Goal: Transaction & Acquisition: Purchase product/service

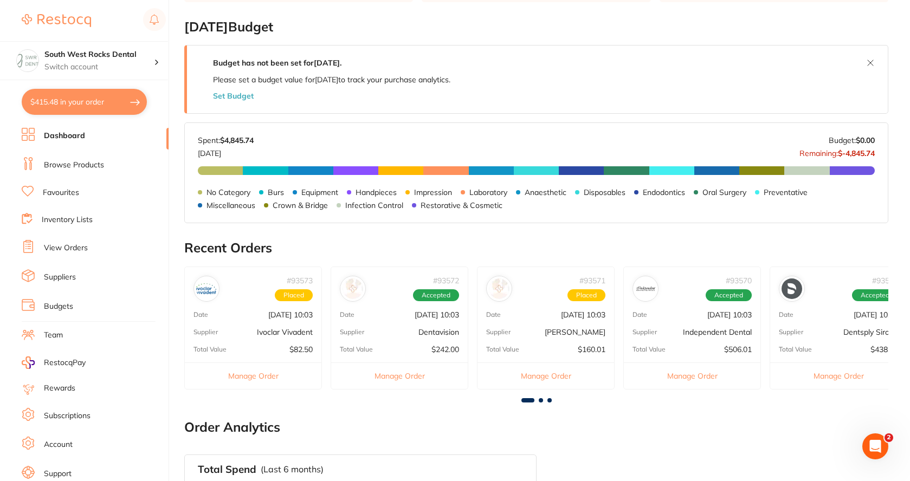
click at [85, 164] on link "Browse Products" at bounding box center [74, 165] width 60 height 11
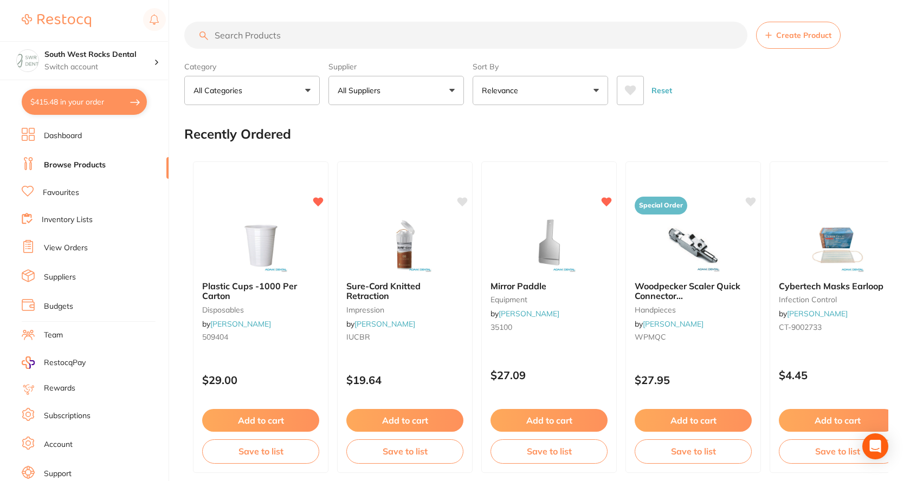
click at [316, 35] on input "search" at bounding box center [465, 35] width 563 height 27
click at [291, 39] on input "search" at bounding box center [465, 35] width 563 height 27
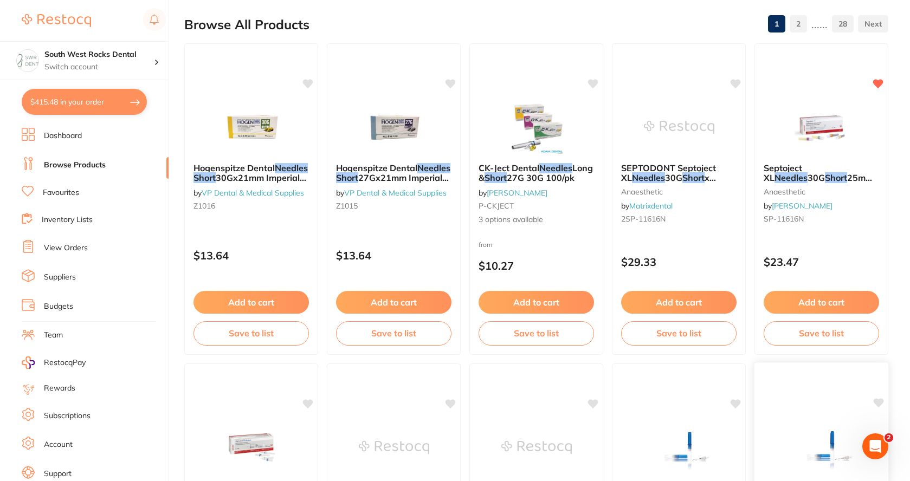
scroll to position [108, 0]
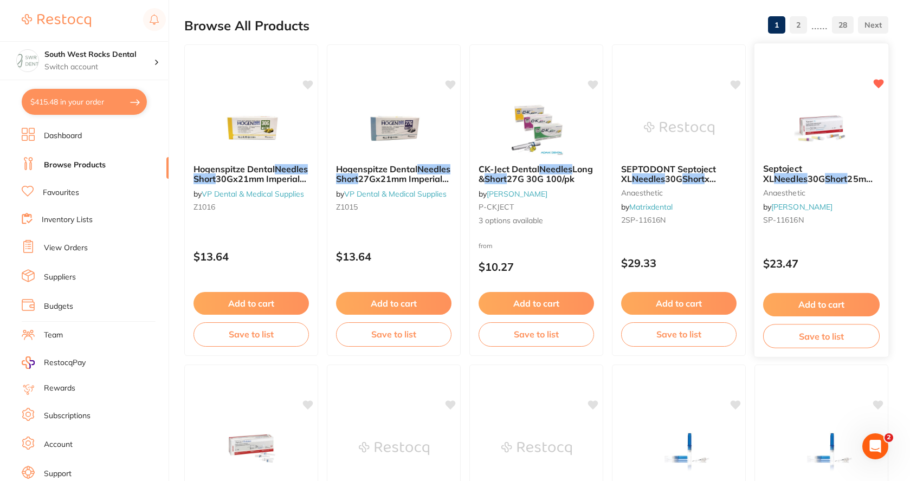
type input "short needles"
click at [825, 296] on button "Add to cart" at bounding box center [821, 304] width 117 height 23
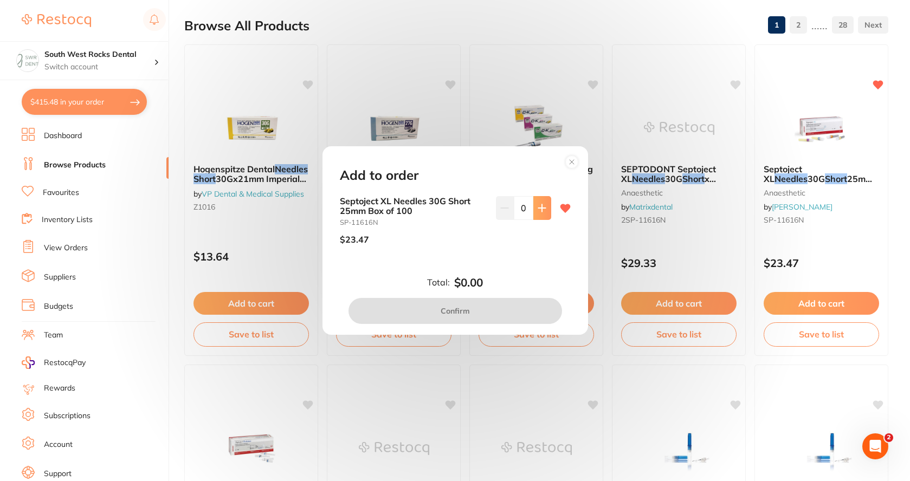
click at [536, 215] on button at bounding box center [542, 208] width 18 height 24
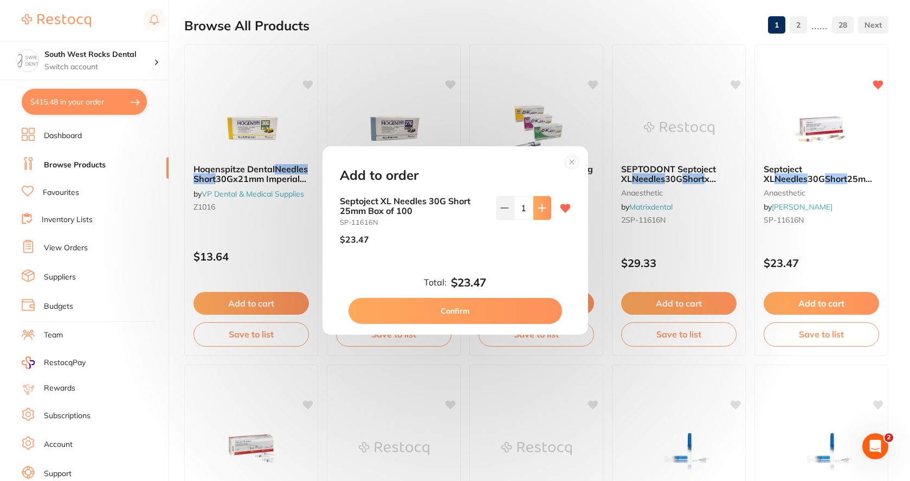
click at [536, 215] on button at bounding box center [542, 208] width 18 height 24
type input "3"
click at [487, 307] on button "Confirm" at bounding box center [455, 311] width 214 height 26
checkbox input "false"
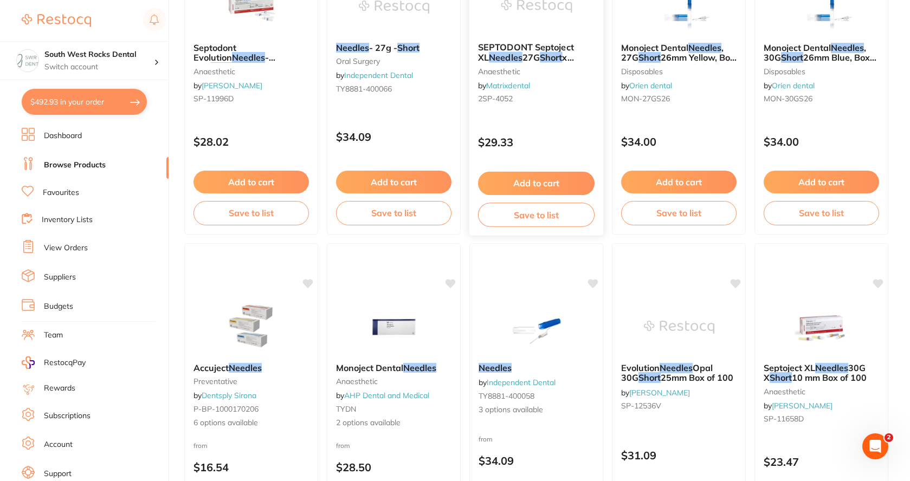
scroll to position [542, 0]
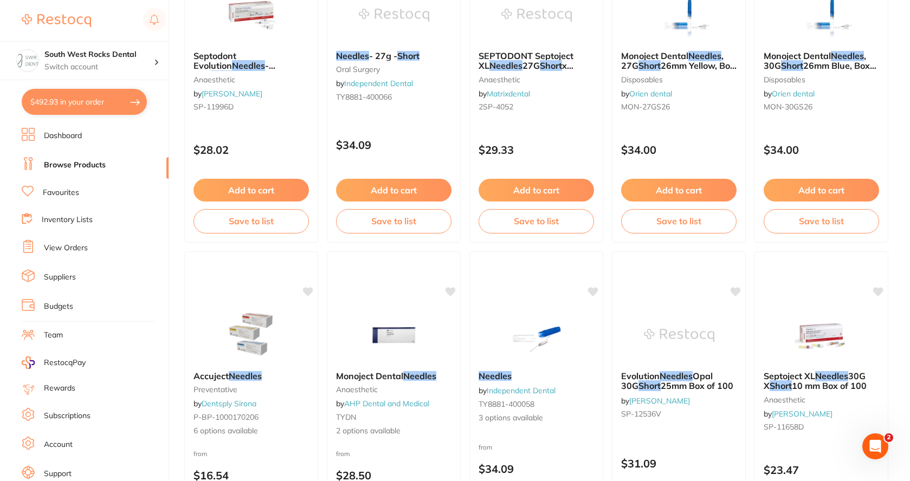
click at [68, 168] on link "Browse Products" at bounding box center [75, 165] width 62 height 11
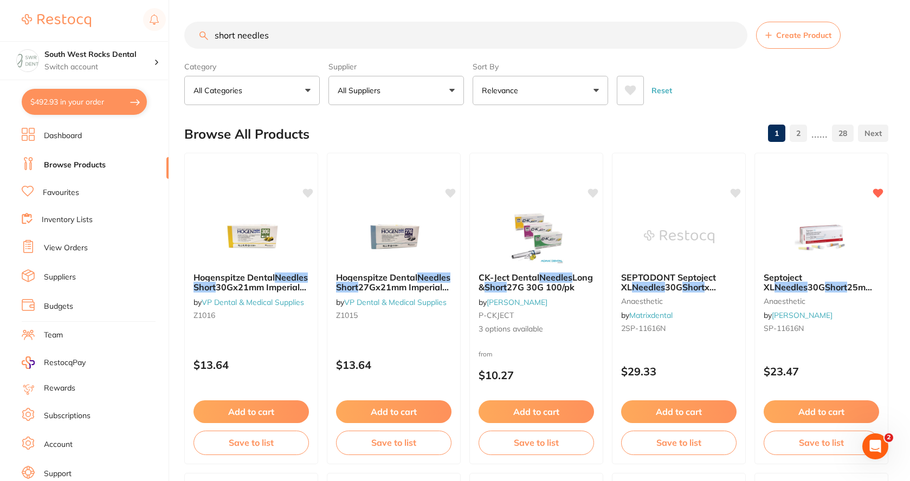
scroll to position [1, 0]
drag, startPoint x: 286, startPoint y: 33, endPoint x: 205, endPoint y: 42, distance: 81.3
click at [205, 42] on input "short needles" at bounding box center [465, 35] width 563 height 27
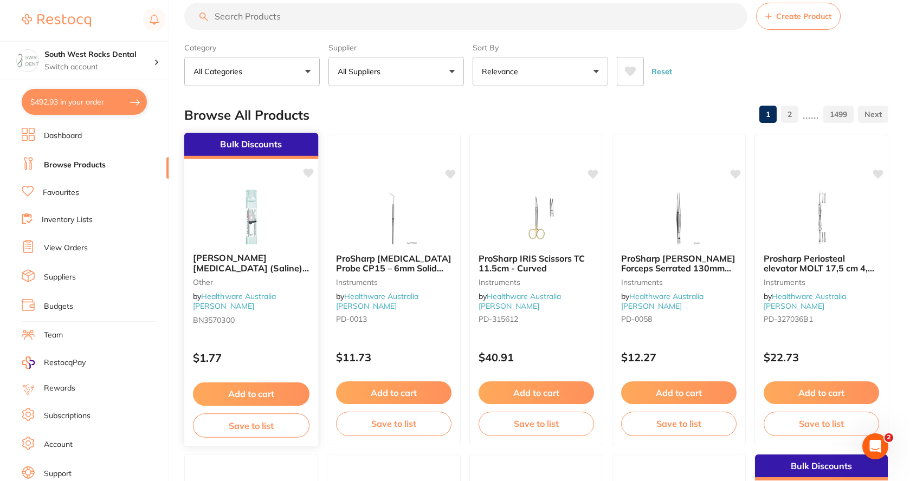
scroll to position [0, 0]
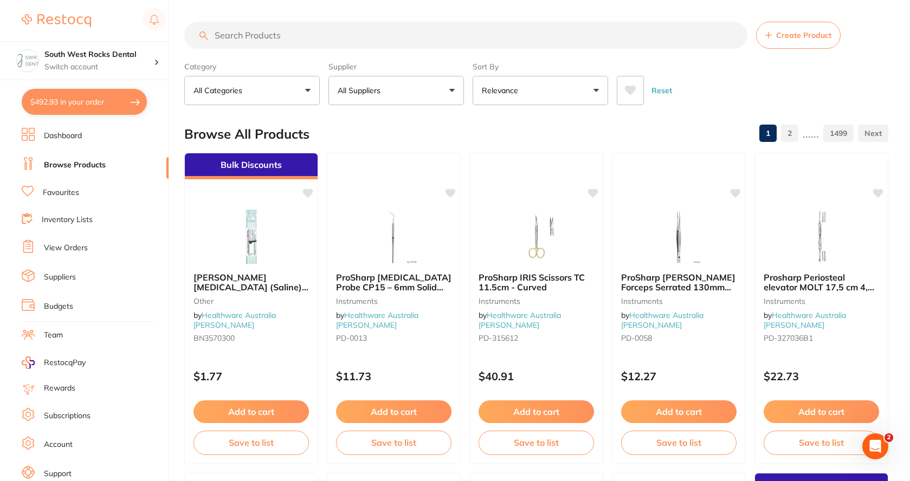
click at [66, 252] on link "View Orders" at bounding box center [66, 248] width 44 height 11
